Goal: Check status: Check status

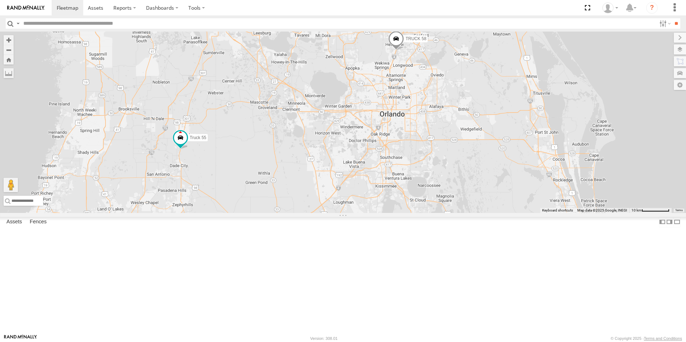
drag, startPoint x: 500, startPoint y: 286, endPoint x: 470, endPoint y: 206, distance: 85.4
click at [470, 206] on div "TRUCK 58 2 Truck 55" at bounding box center [343, 123] width 686 height 182
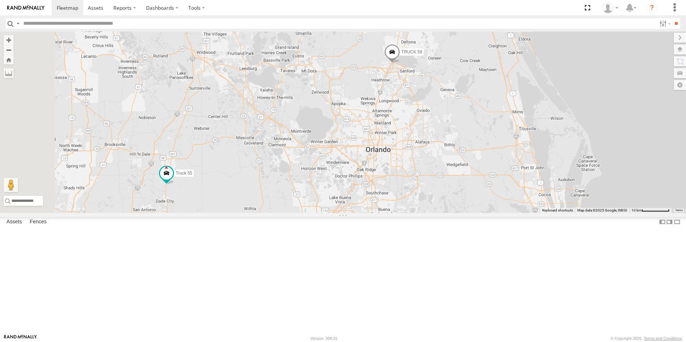
drag, startPoint x: 455, startPoint y: 186, endPoint x: 501, endPoint y: 237, distance: 69.4
click at [501, 213] on div "Truck 55 TRUCK 58" at bounding box center [343, 123] width 686 height 182
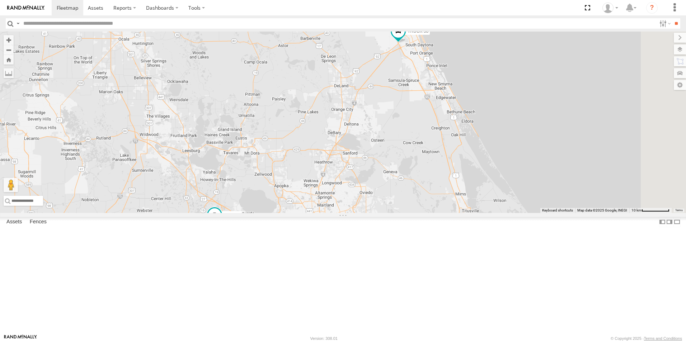
drag, startPoint x: 520, startPoint y: 148, endPoint x: 454, endPoint y: 239, distance: 112.1
click at [454, 213] on div "Truck 55 TRUCK 58" at bounding box center [343, 123] width 686 height 182
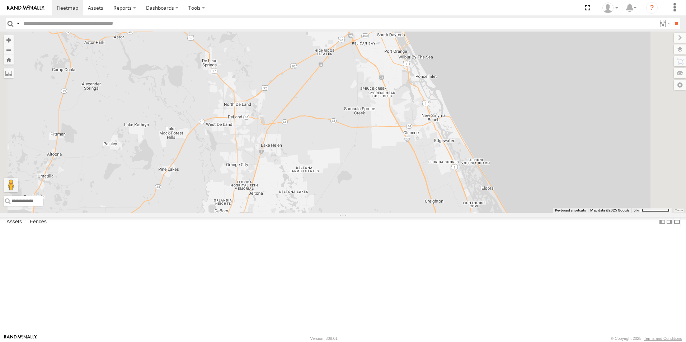
drag, startPoint x: 481, startPoint y: 163, endPoint x: 419, endPoint y: 269, distance: 122.0
click at [419, 213] on div "Truck 55 TRUCK 58 TRUCK 45" at bounding box center [343, 123] width 686 height 182
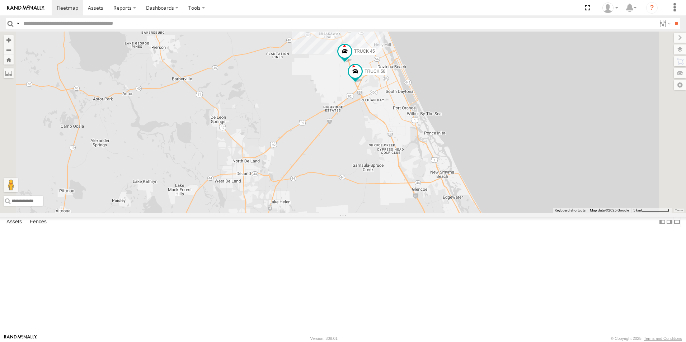
drag, startPoint x: 439, startPoint y: 189, endPoint x: 448, endPoint y: 250, distance: 62.4
click at [448, 213] on div "Truck 55 TRUCK 58 TRUCK 45" at bounding box center [343, 123] width 686 height 182
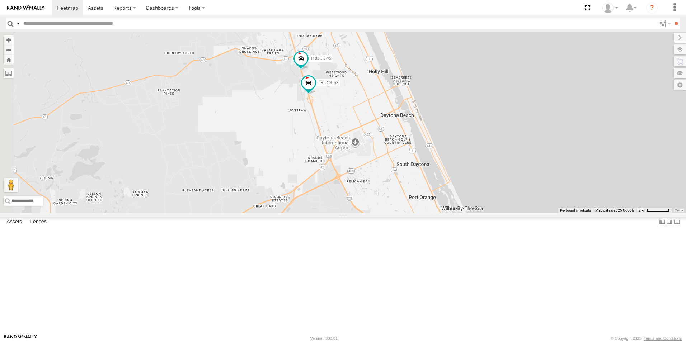
drag, startPoint x: 393, startPoint y: 125, endPoint x: 502, endPoint y: 268, distance: 179.8
click at [502, 213] on div "TRUCK 45 TRUCK 58" at bounding box center [343, 123] width 686 height 182
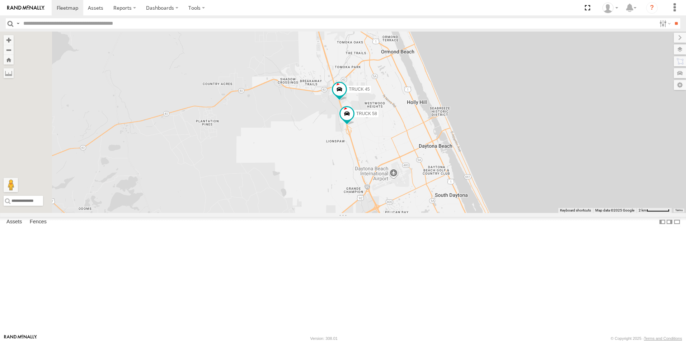
drag, startPoint x: 427, startPoint y: 167, endPoint x: 500, endPoint y: 228, distance: 94.2
click at [500, 213] on div "TRUCK 45 TRUCK 58 8" at bounding box center [343, 123] width 686 height 182
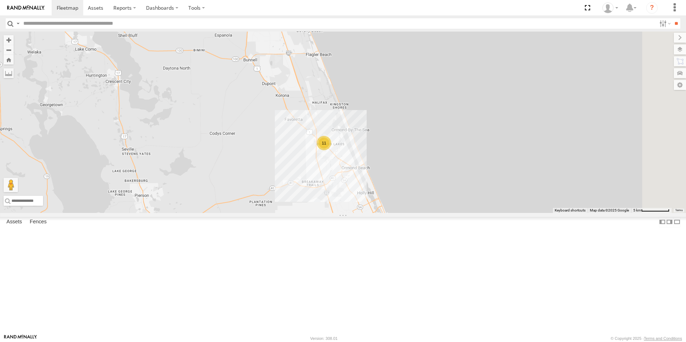
drag, startPoint x: 479, startPoint y: 184, endPoint x: 435, endPoint y: 241, distance: 71.9
click at [435, 213] on div "11" at bounding box center [343, 123] width 686 height 182
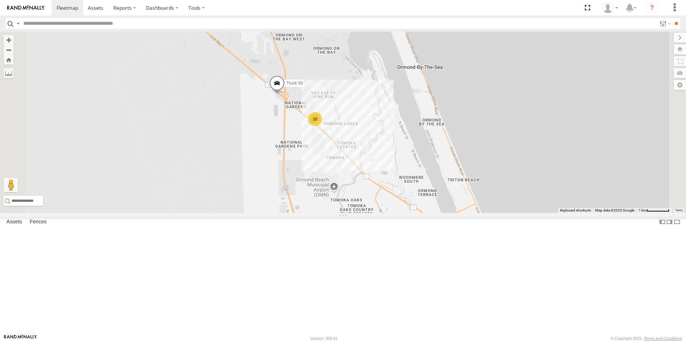
drag, startPoint x: 451, startPoint y: 203, endPoint x: 507, endPoint y: 290, distance: 103.8
click at [507, 213] on div "Truck 50 10" at bounding box center [343, 123] width 686 height 182
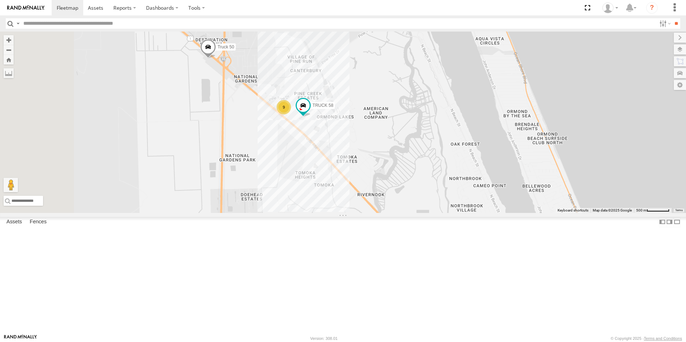
drag, startPoint x: 390, startPoint y: 196, endPoint x: 465, endPoint y: 285, distance: 117.2
click at [465, 213] on div "Truck 50 9 TRUCK 58" at bounding box center [343, 123] width 686 height 182
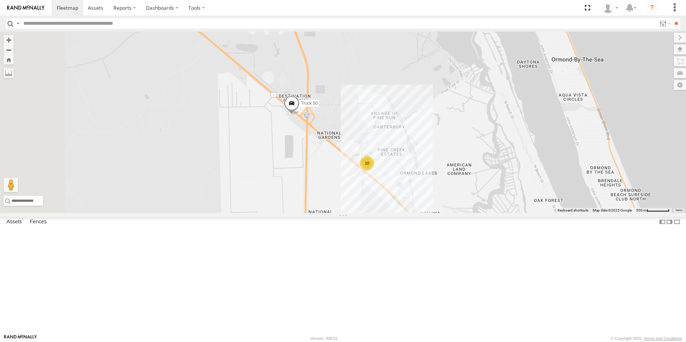
drag, startPoint x: 412, startPoint y: 214, endPoint x: 501, endPoint y: 214, distance: 89.0
click at [501, 213] on div "Truck 50 10" at bounding box center [343, 123] width 686 height 182
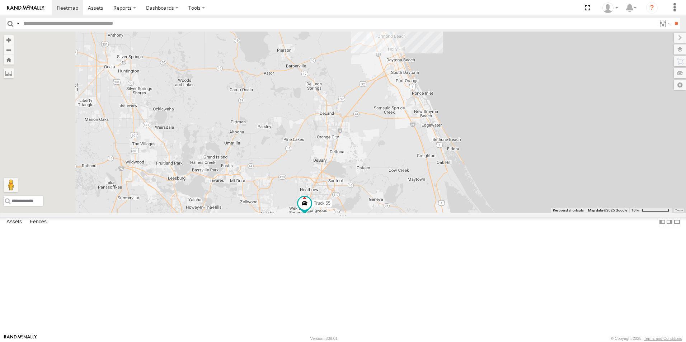
drag, startPoint x: 378, startPoint y: 300, endPoint x: 428, endPoint y: 272, distance: 57.8
click at [428, 213] on div "Truck 55 TRUCK 58 10" at bounding box center [343, 123] width 686 height 182
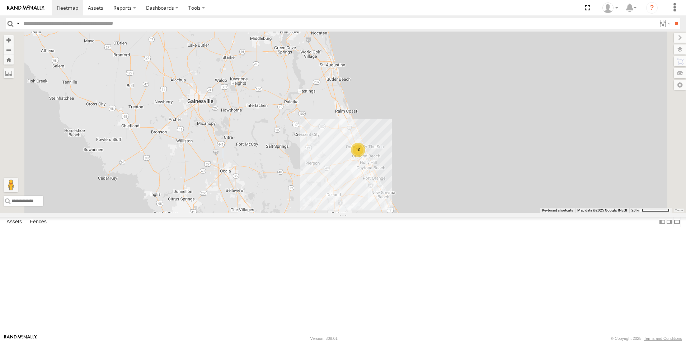
drag, startPoint x: 459, startPoint y: 246, endPoint x: 461, endPoint y: 286, distance: 39.5
click at [461, 213] on div "Truck 55 TRUCK 58 10" at bounding box center [343, 123] width 686 height 182
